Goal: Task Accomplishment & Management: Use online tool/utility

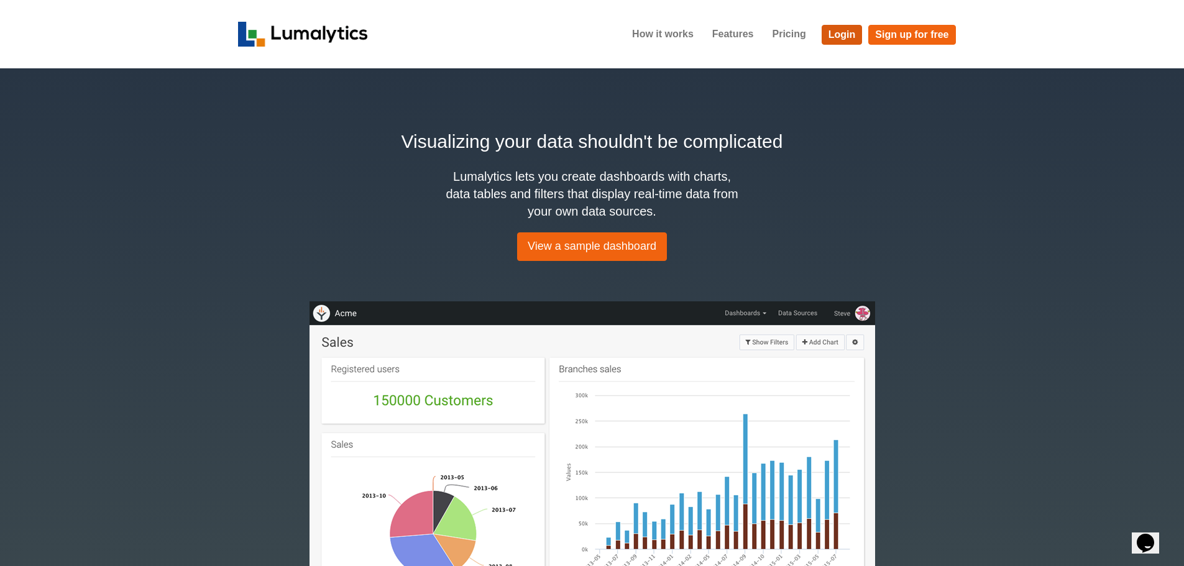
click at [829, 30] on link "Login" at bounding box center [841, 35] width 41 height 20
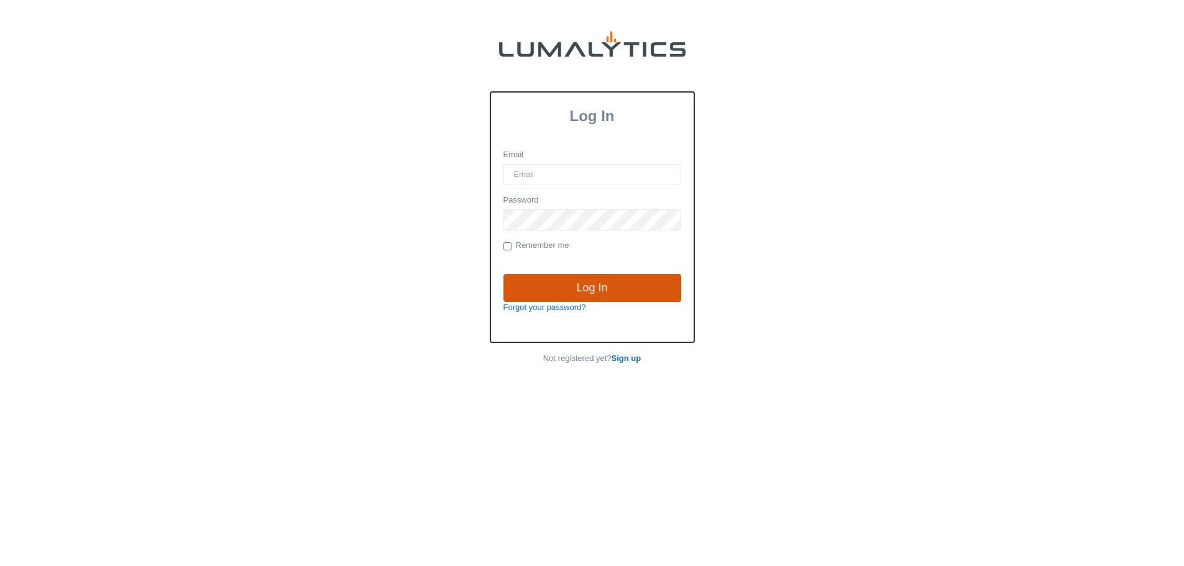
type input "[PERSON_NAME][EMAIL_ADDRESS][DOMAIN_NAME]"
click at [570, 290] on input "Log In" at bounding box center [592, 288] width 178 height 29
